Goal: Information Seeking & Learning: Learn about a topic

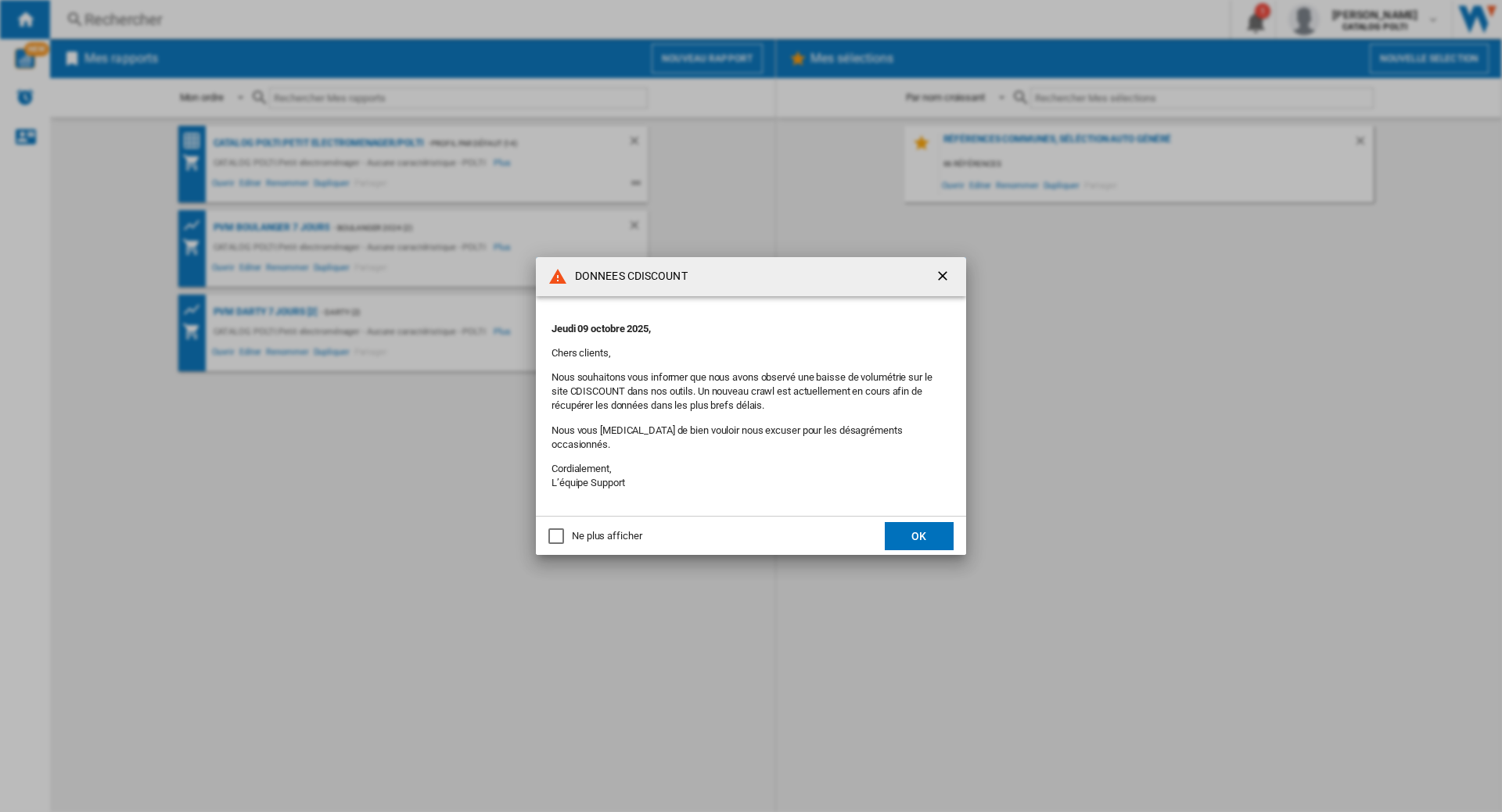
click at [949, 285] on ng-md-icon "getI18NText('BUTTONS.CLOSE_DIALOG')" at bounding box center [944, 278] width 19 height 19
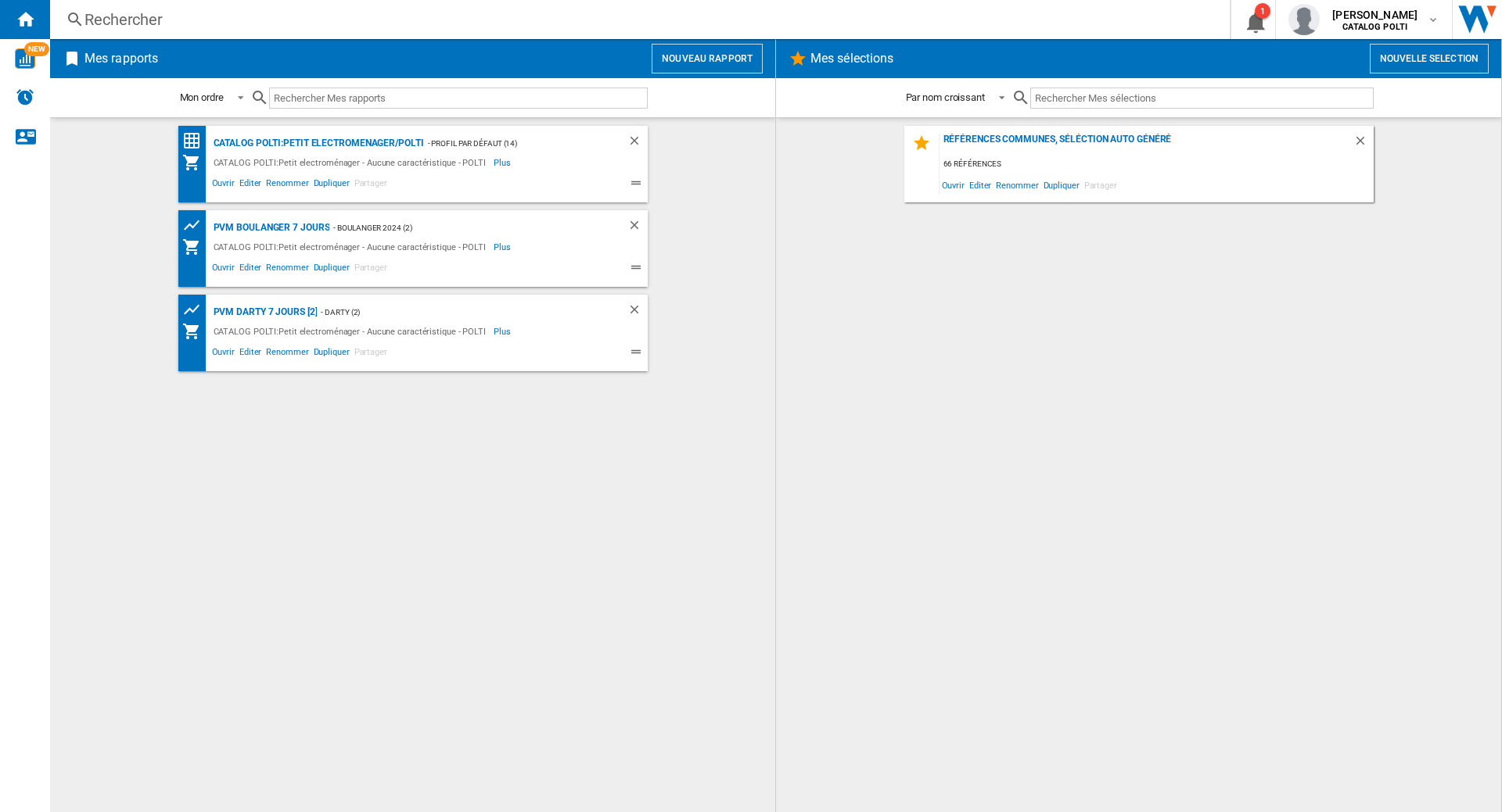
click at [118, 18] on div "Rechercher" at bounding box center [637, 19] width 1105 height 21
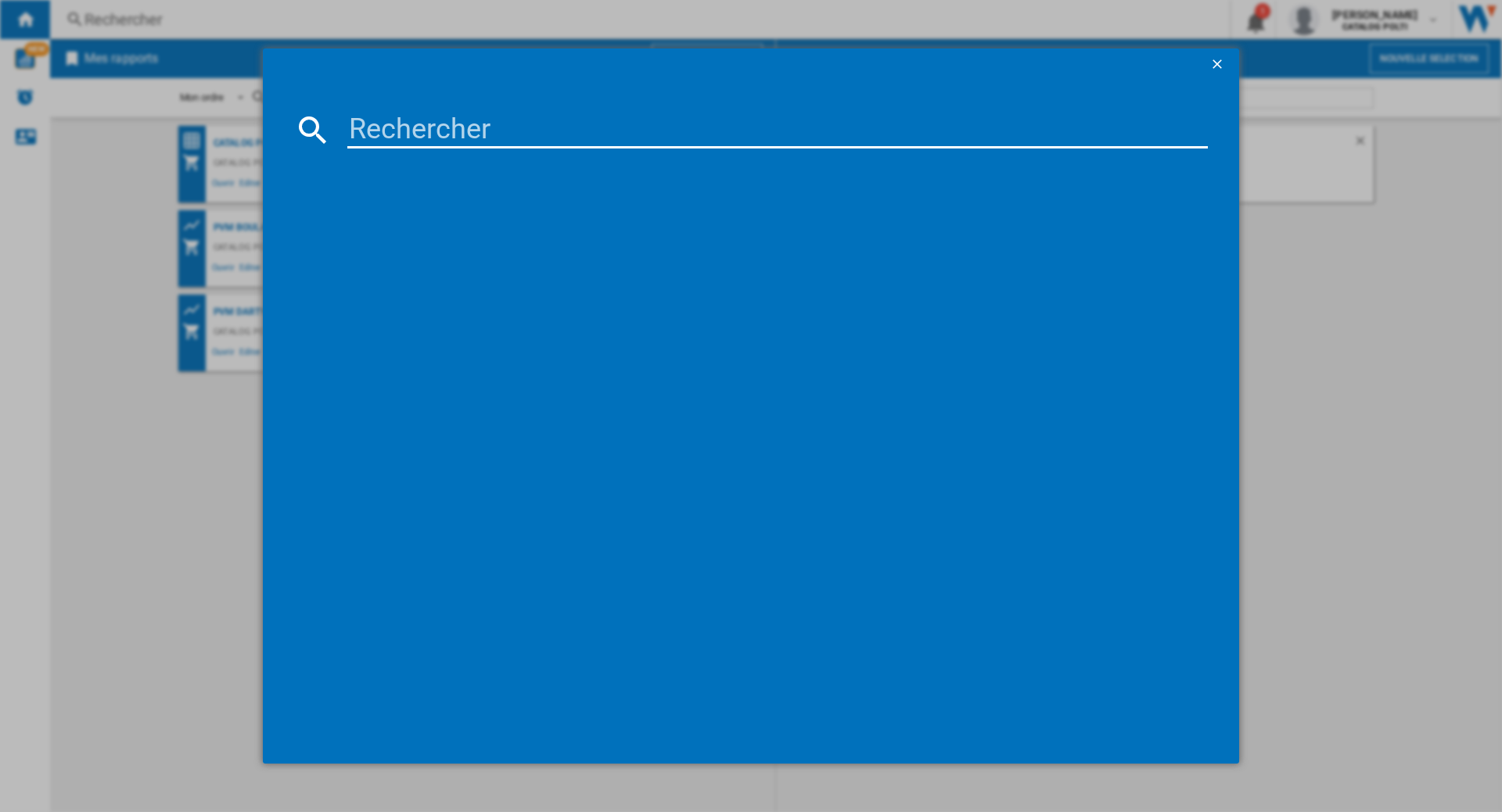
click at [409, 121] on input at bounding box center [778, 130] width 860 height 37
paste input "DREAME H12S"
type input "DREAME H12S"
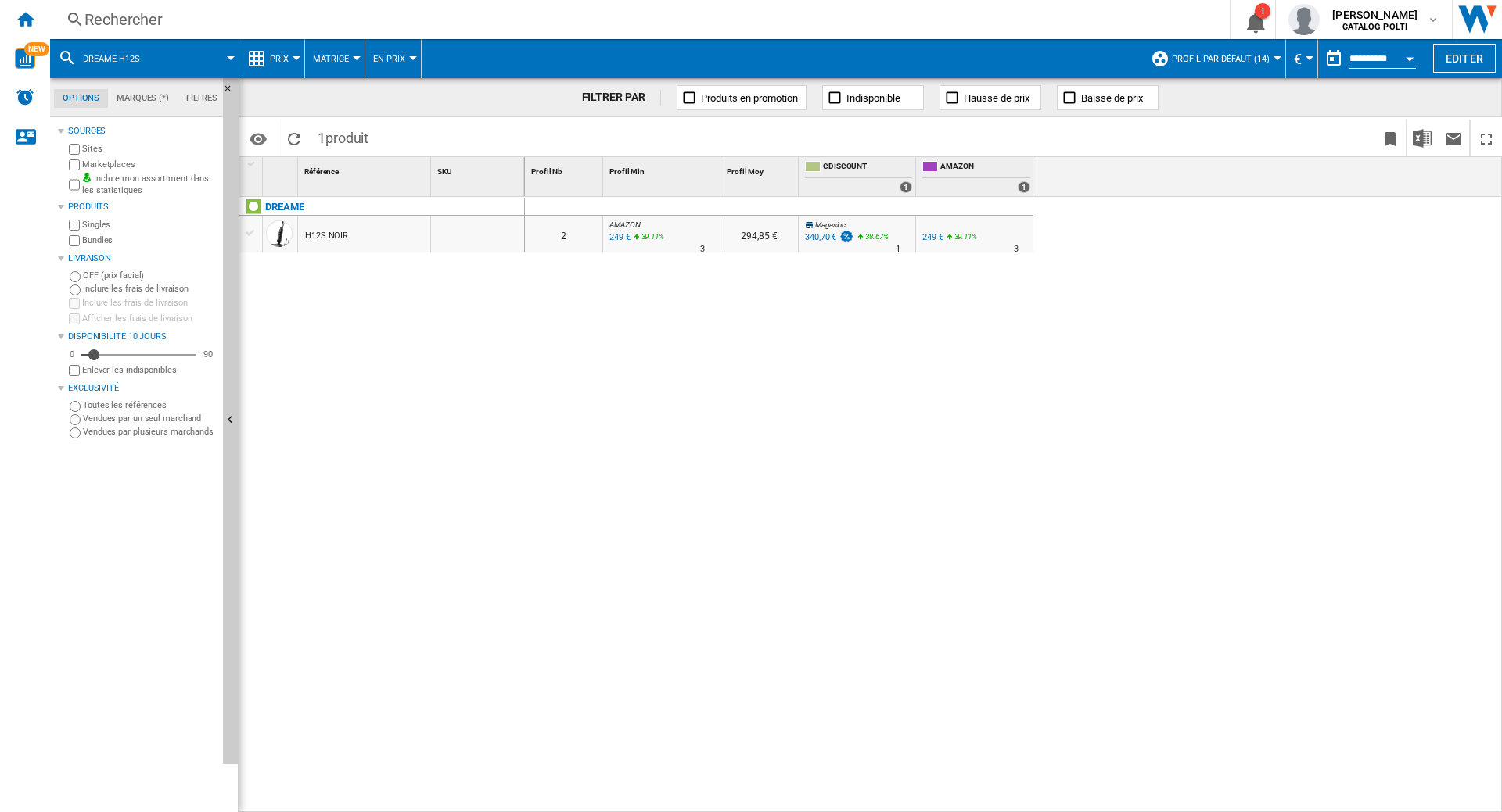
click at [311, 233] on div "H12S NOIR" at bounding box center [326, 235] width 43 height 36
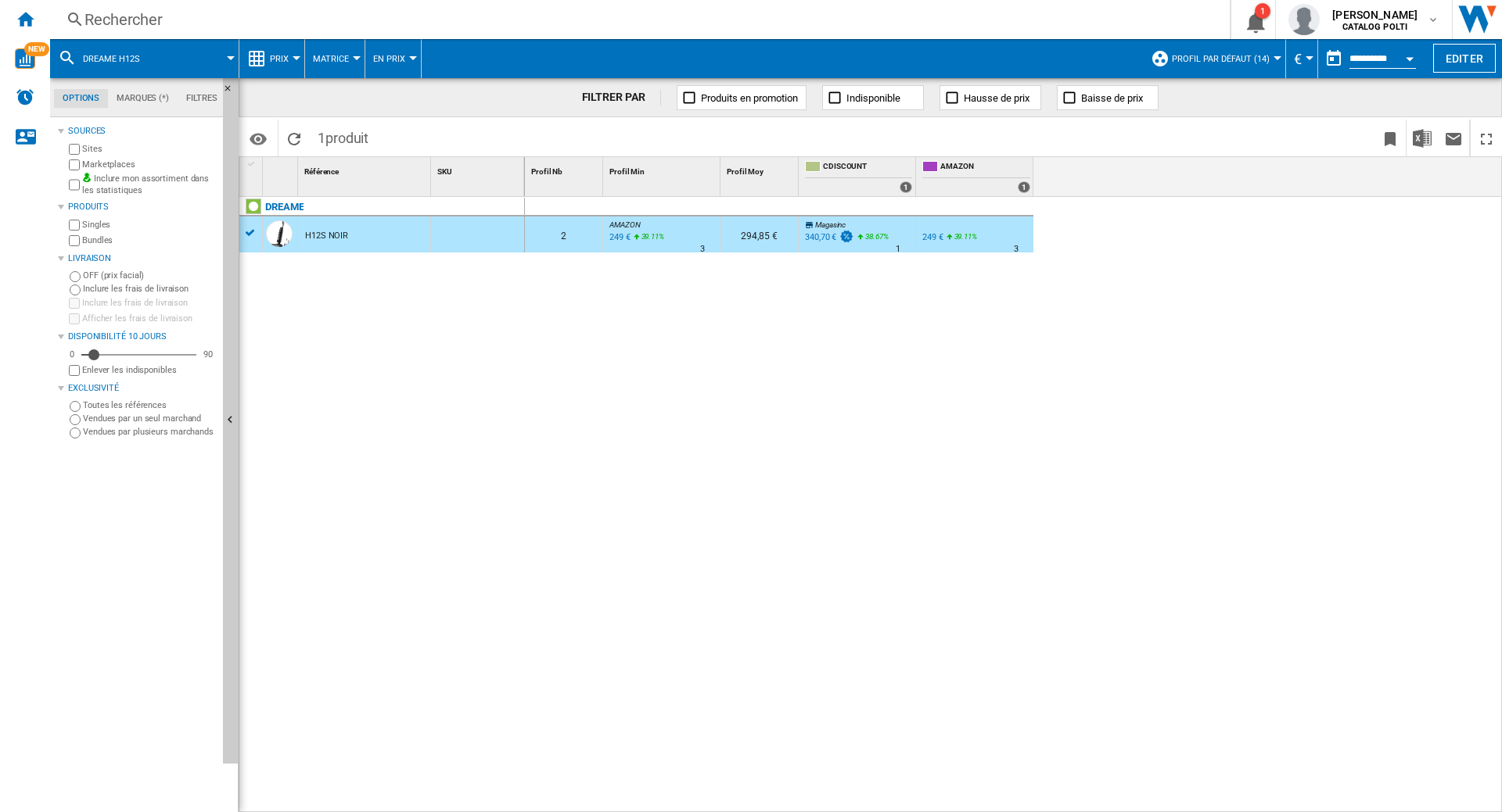
click at [116, 26] on div "Rechercher" at bounding box center [637, 19] width 1105 height 21
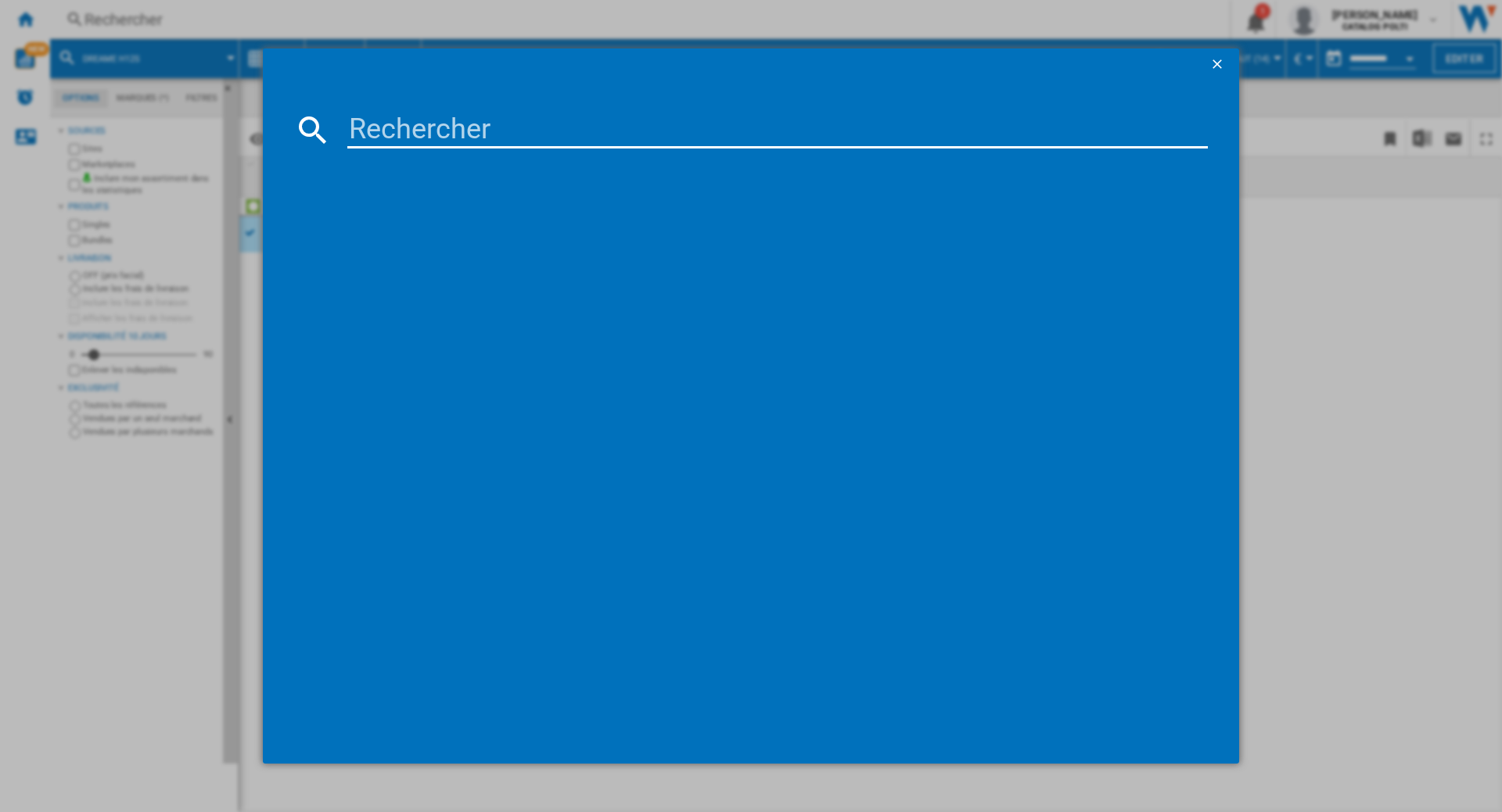
click at [379, 127] on input at bounding box center [778, 130] width 860 height 37
drag, startPoint x: 508, startPoint y: 133, endPoint x: 231, endPoint y: 126, distance: 277.1
click at [348, 126] on input "CROSSWAVE 17132" at bounding box center [778, 130] width 860 height 37
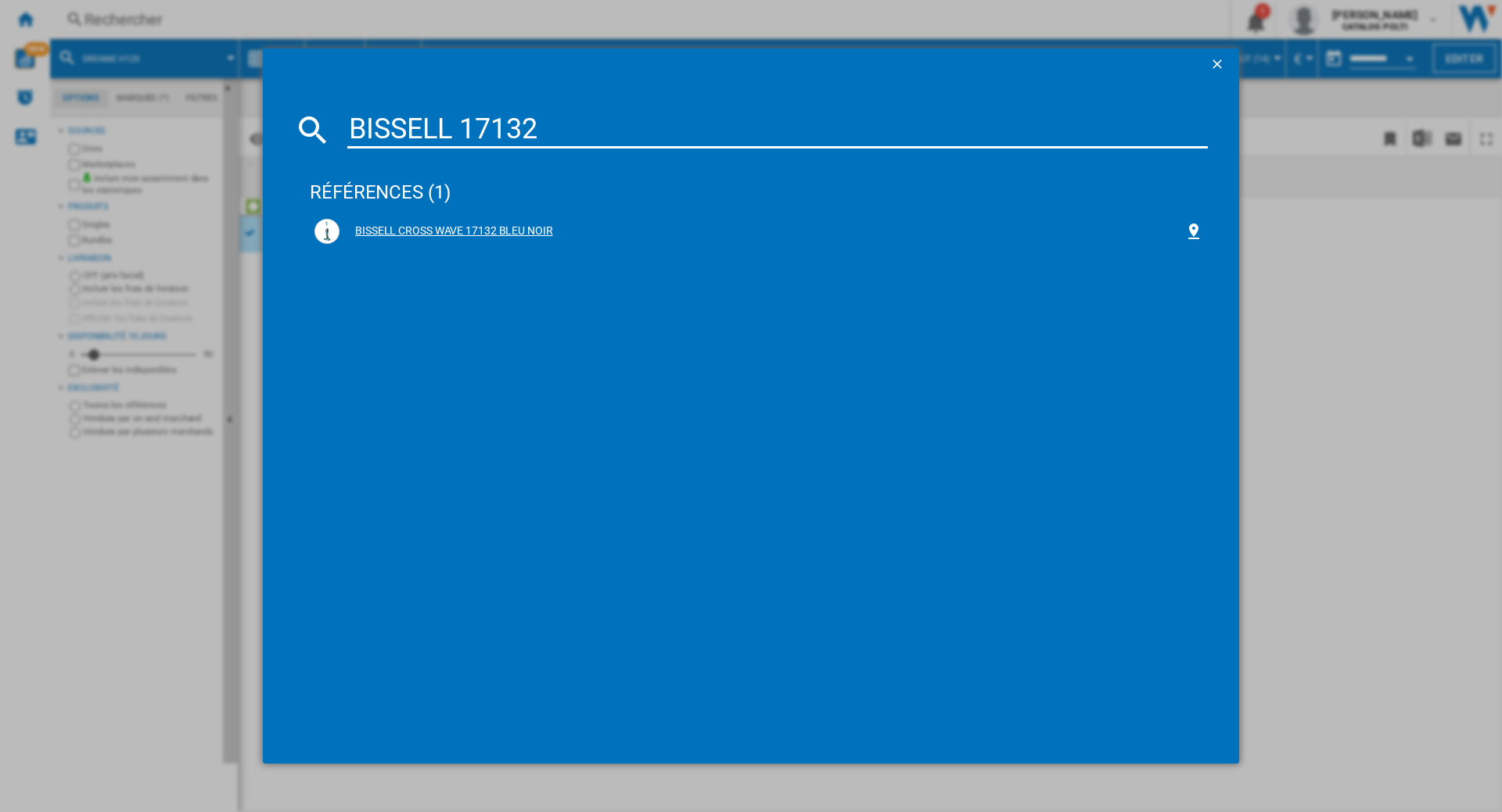
type input "BISSELL 17132"
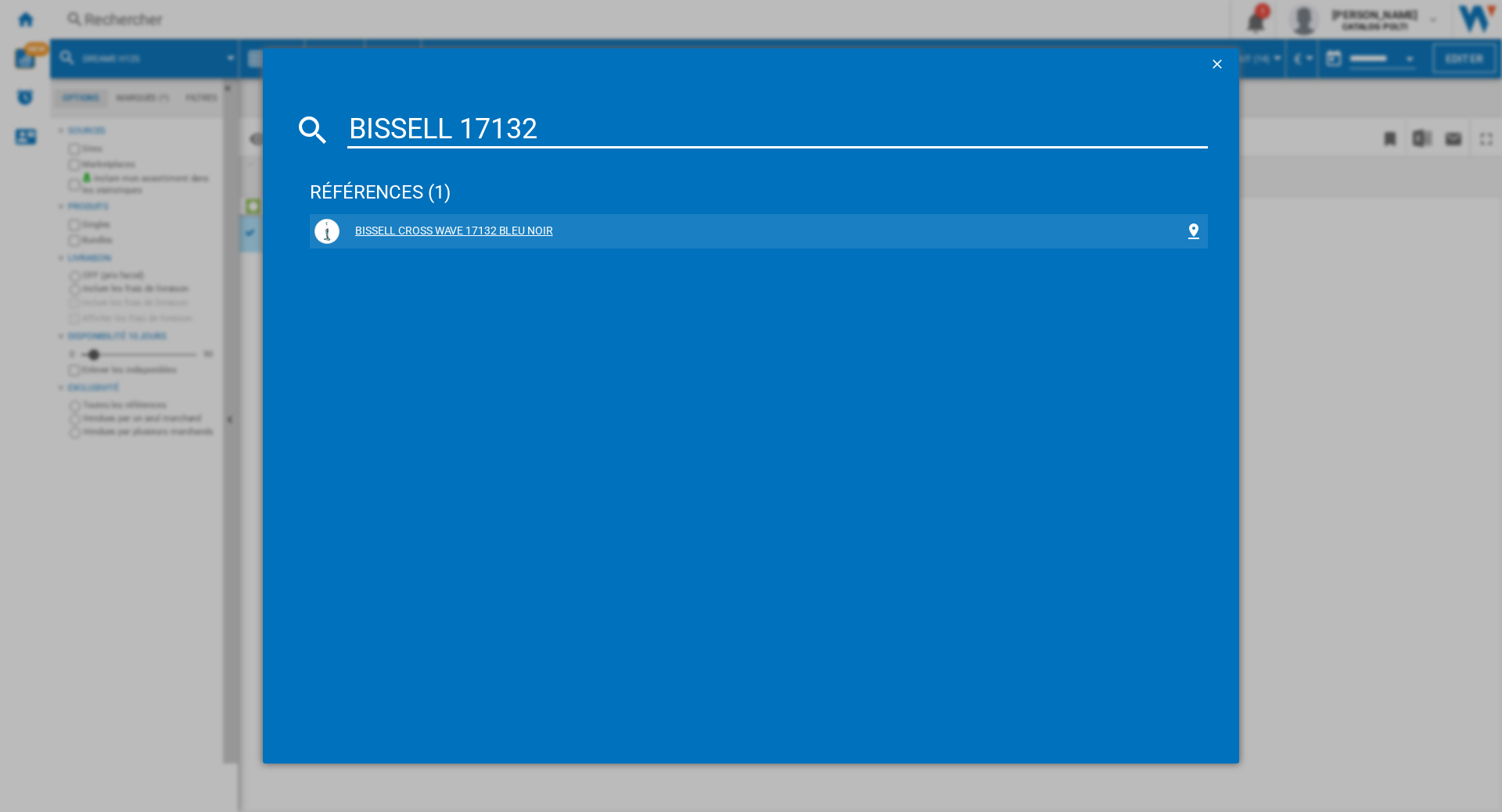
click at [468, 231] on div "BISSELL CROSS WAVE 17132 BLEU NOIR" at bounding box center [762, 231] width 845 height 16
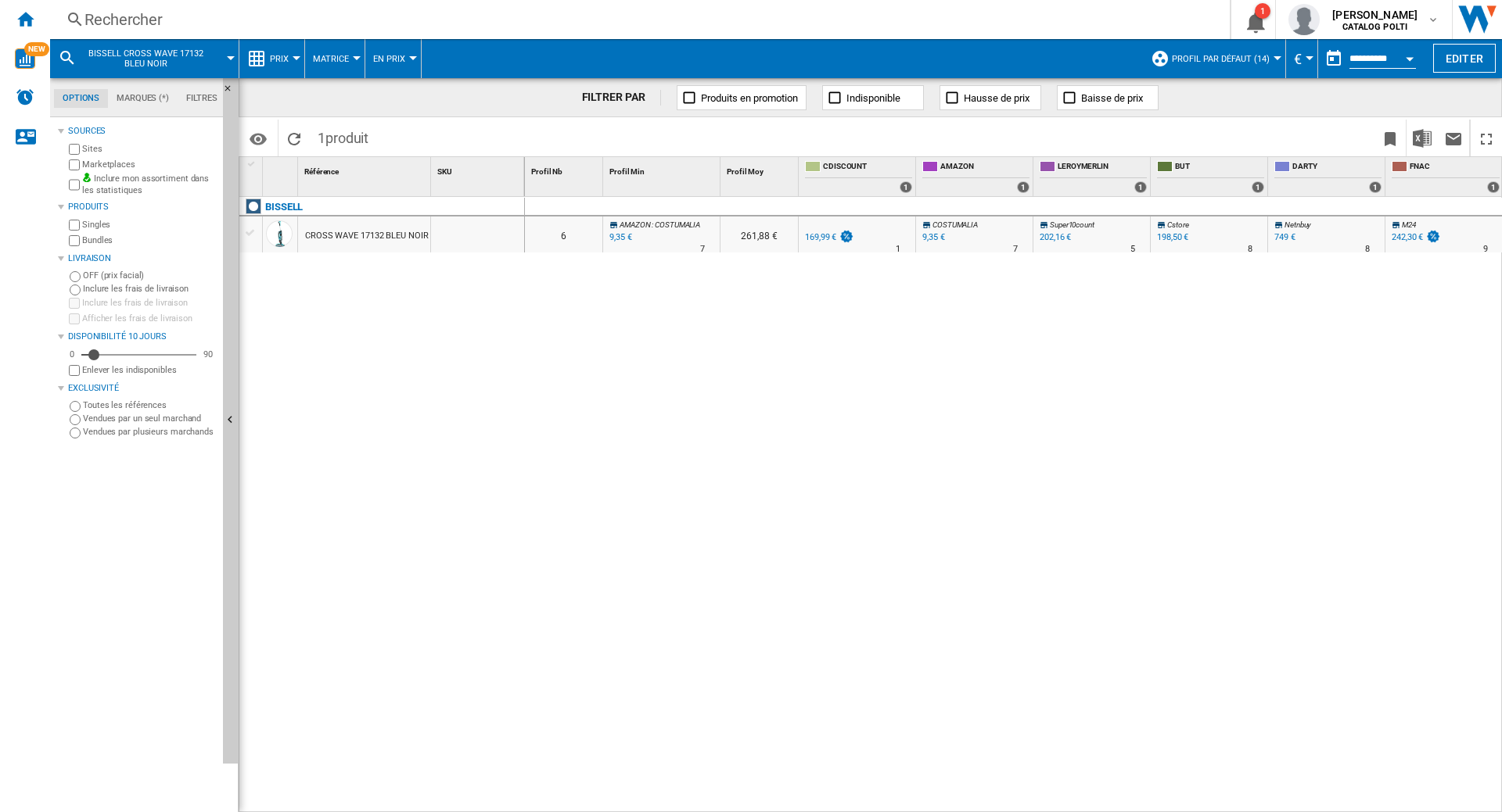
click at [622, 237] on div "9,35 €" at bounding box center [619, 237] width 24 height 16
click at [823, 238] on div "169,99 €" at bounding box center [820, 237] width 31 height 10
click at [135, 22] on div "Rechercher" at bounding box center [637, 19] width 1105 height 21
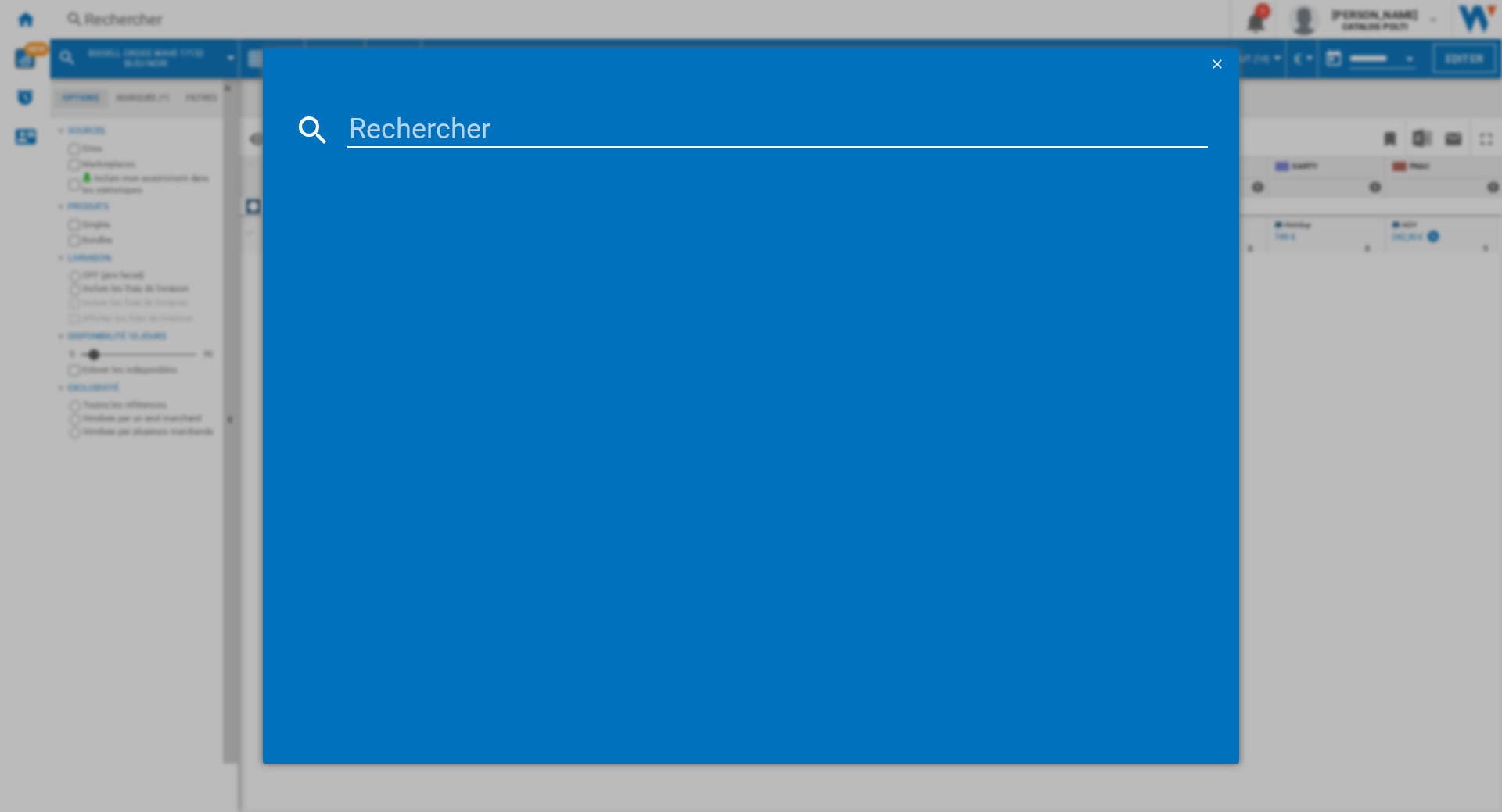
click at [435, 128] on input at bounding box center [778, 130] width 860 height 37
type input "FW040100EU"
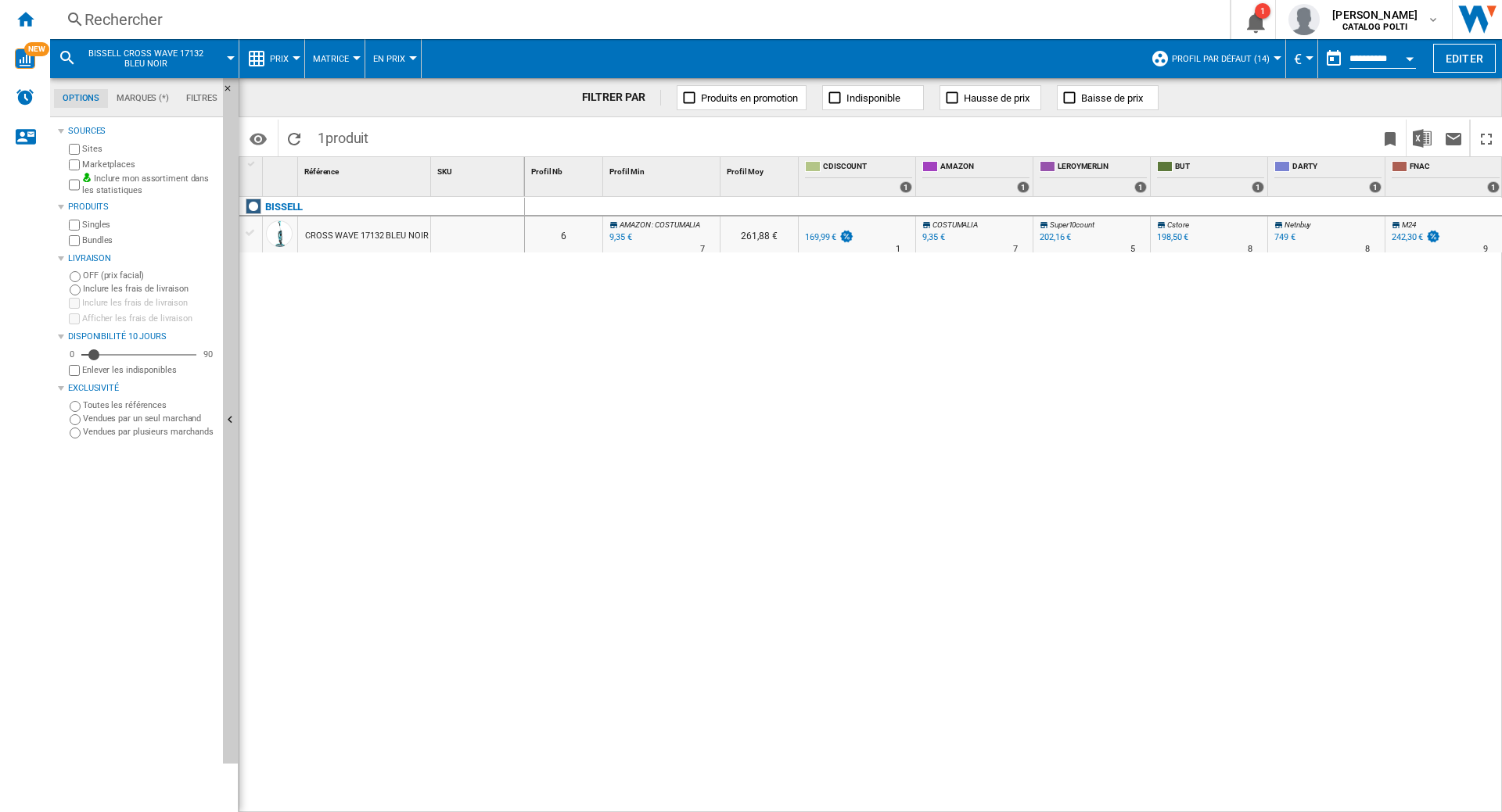
click at [138, 21] on div "Rechercher" at bounding box center [637, 19] width 1105 height 21
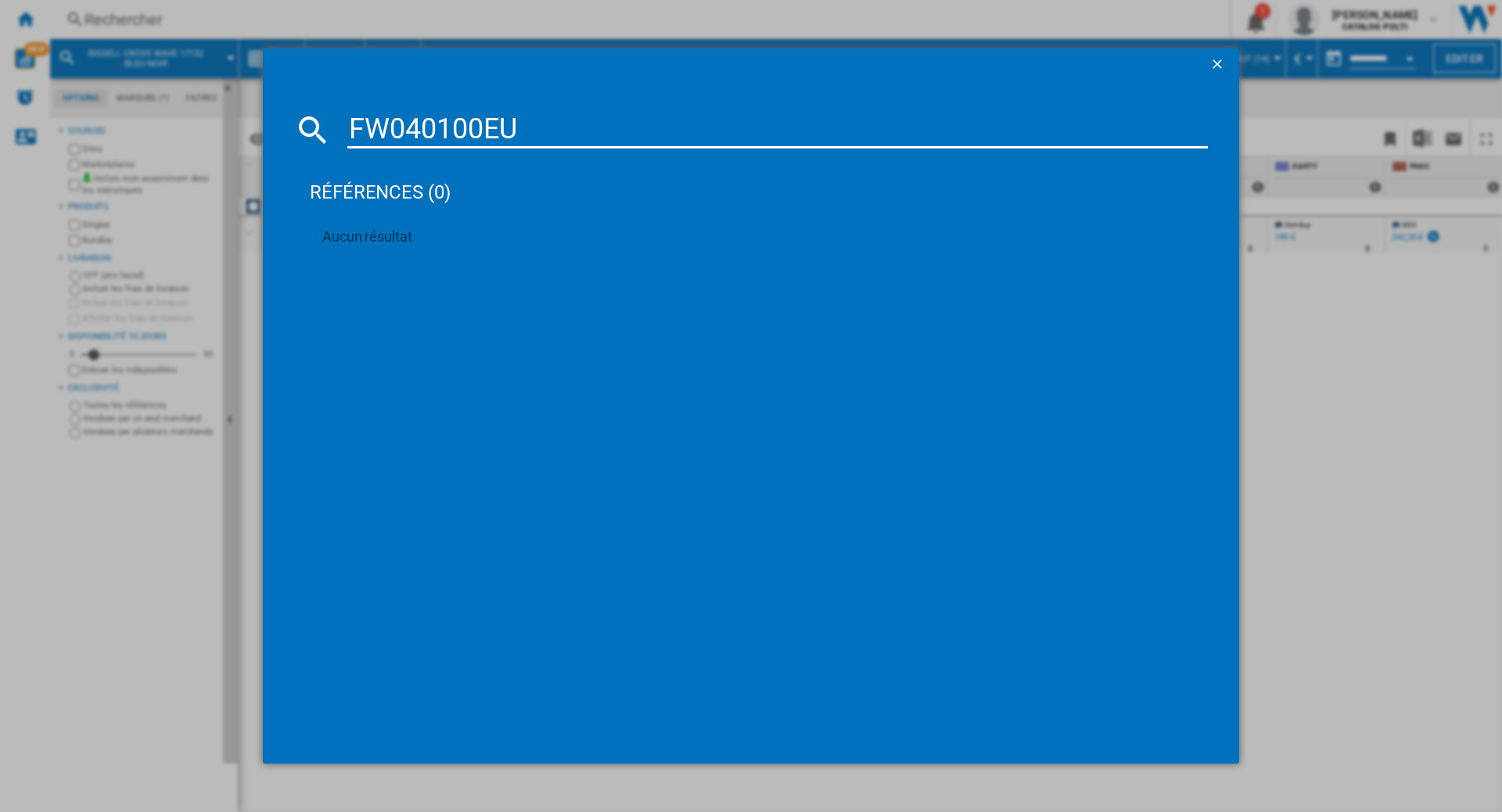
click at [348, 130] on input "FW040100EU" at bounding box center [778, 130] width 860 height 37
drag, startPoint x: 625, startPoint y: 137, endPoint x: 468, endPoint y: 135, distance: 157.0
click at [468, 135] on input "TINECO FW040100EU" at bounding box center [778, 130] width 860 height 37
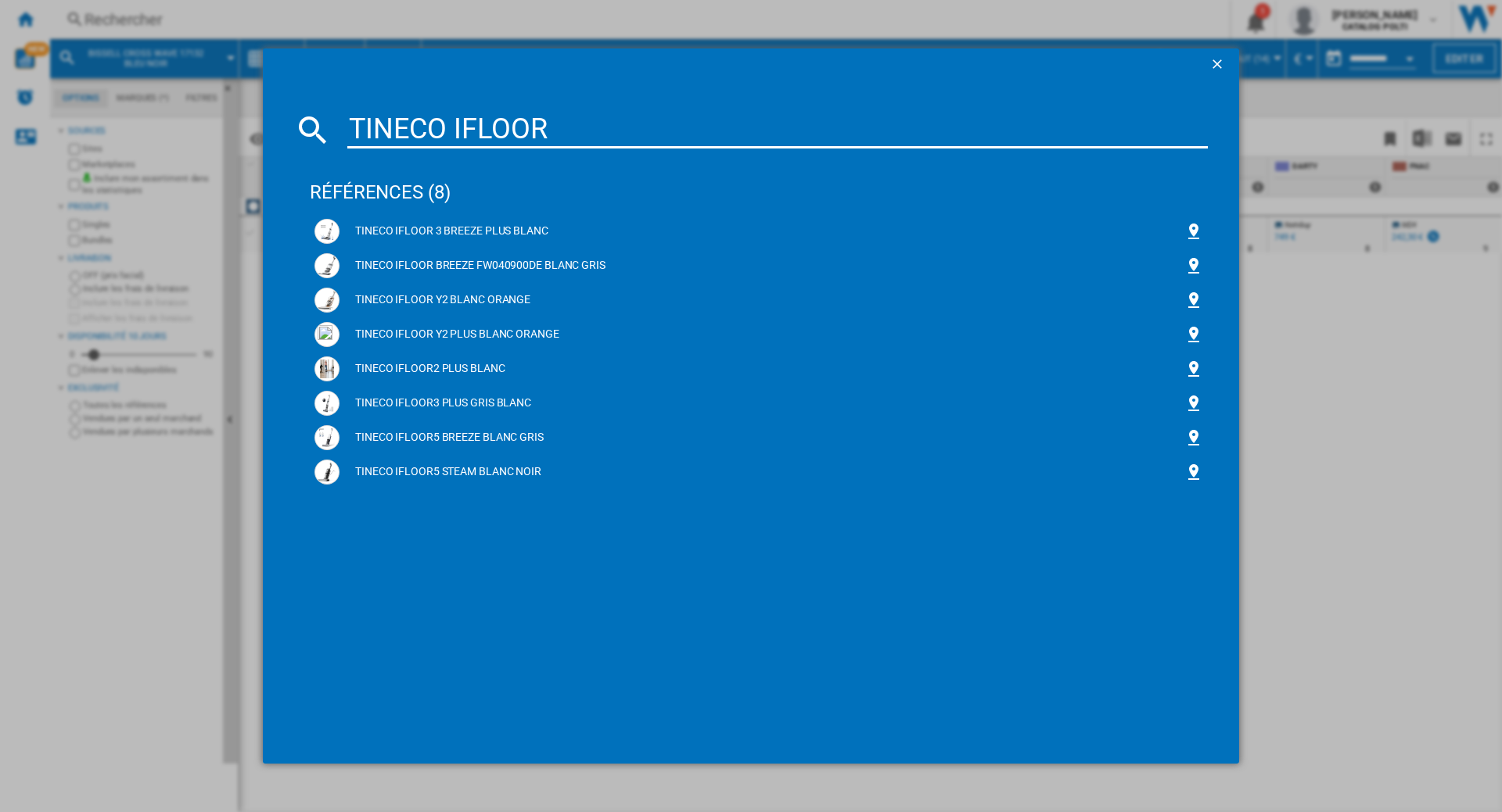
type input "TINECO IFLOOR"
